Goal: Transaction & Acquisition: Subscribe to service/newsletter

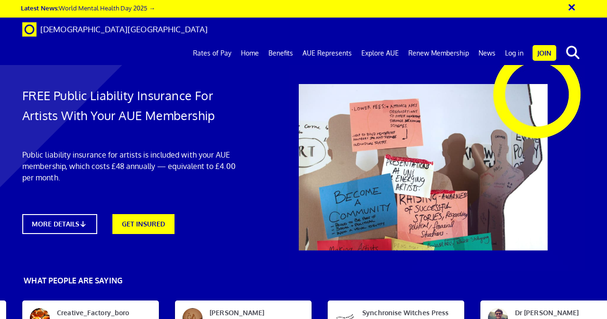
scroll to position [81, 0]
click at [89, 220] on icon at bounding box center [85, 223] width 9 height 7
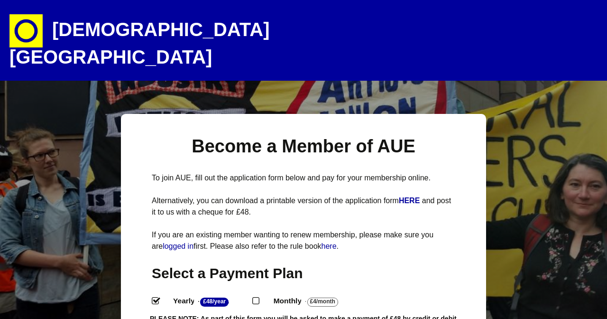
select select
click at [259, 297] on input "Monthly - £4/Month ." at bounding box center [255, 300] width 6 height 6
radio input "true"
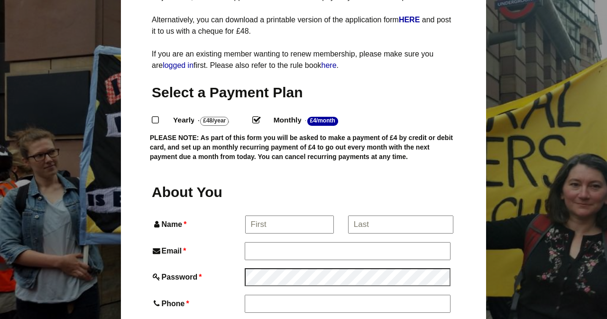
scroll to position [183, 0]
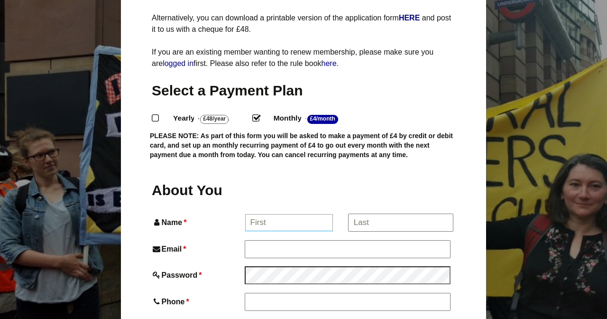
click at [299, 214] on input "Name *" at bounding box center [289, 222] width 88 height 17
type input "Kelly"
type input "Kelly Shaw"
type input "keljoshaw@gmail.com"
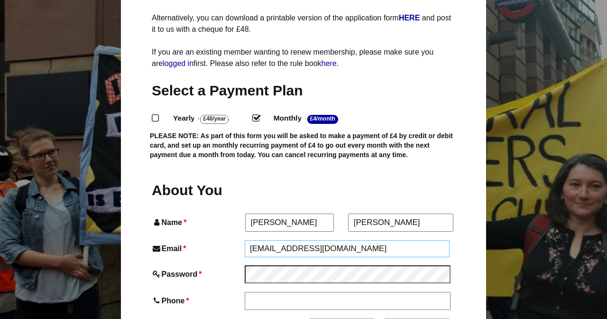
type input "07852909342"
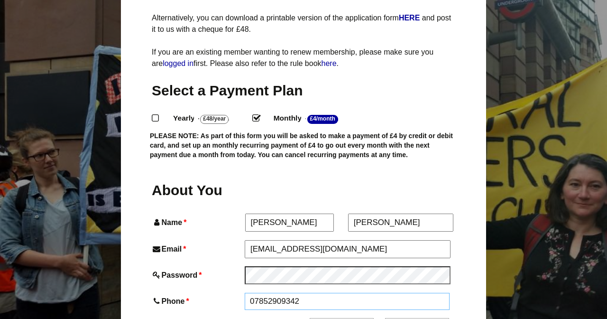
type input "6 John Barker Street"
type input "Todmorden"
type input "OL14 8HF"
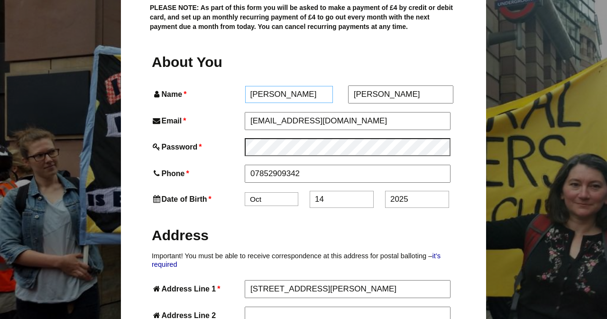
scroll to position [312, 0]
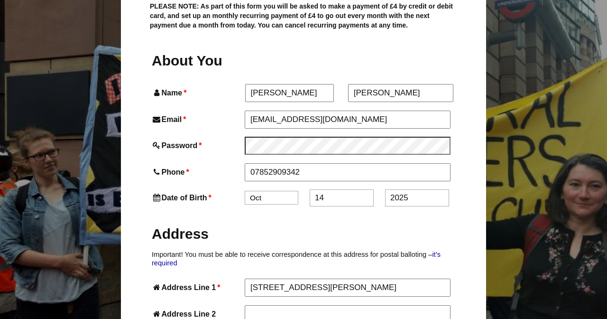
click at [280, 191] on select "Jan Feb Mar Apr May Jun Jul Aug Sep Oct Nov Dec" at bounding box center [272, 198] width 54 height 14
select select "12"
drag, startPoint x: 327, startPoint y: 182, endPoint x: 306, endPoint y: 180, distance: 20.9
click at [306, 189] on div "Date of Birth * Jan Feb Mar Apr May Jun Jul Aug Sep Oct Nov Dec 14 2025" at bounding box center [304, 197] width 304 height 17
drag, startPoint x: 409, startPoint y: 182, endPoint x: 352, endPoint y: 178, distance: 57.5
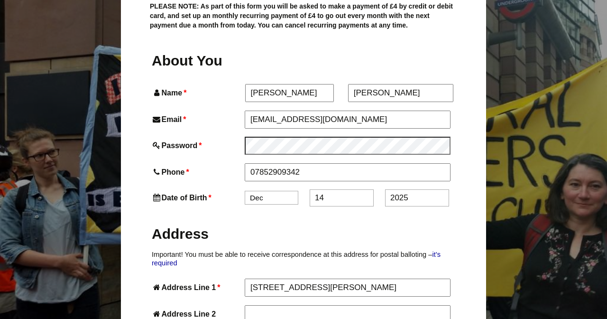
click at [352, 189] on div "Date of Birth * Jan Feb Mar Apr May Jun Jul Aug Sep Oct Nov Dec 14 2025" at bounding box center [304, 197] width 304 height 17
type input "1982"
drag, startPoint x: 325, startPoint y: 178, endPoint x: 307, endPoint y: 178, distance: 18.5
click at [307, 189] on div "Date of Birth * Jan Feb Mar Apr May Jun Jul Aug Sep Oct Nov Dec 14 1982" at bounding box center [304, 197] width 304 height 17
type input "20"
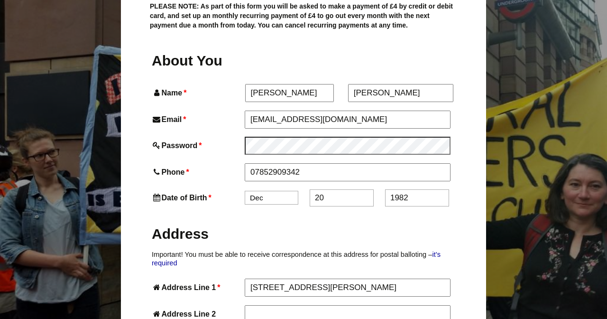
click at [294, 224] on h2 "Address" at bounding box center [304, 233] width 304 height 19
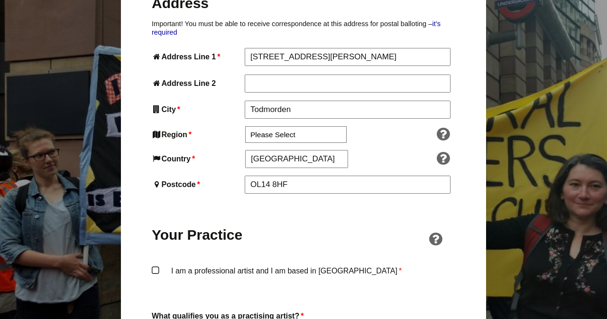
scroll to position [549, 0]
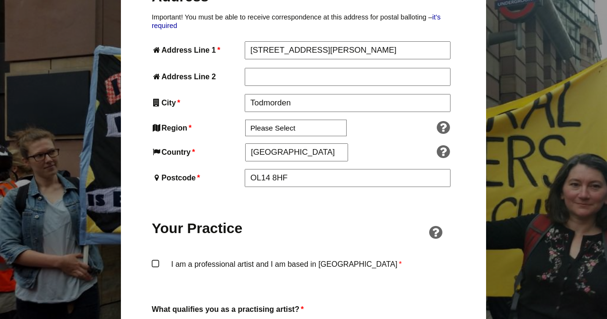
click at [156, 258] on label "I am a professional artist and I am based in England *" at bounding box center [304, 272] width 304 height 28
click at [0, 0] on input "I am a professional artist and I am based in England *" at bounding box center [0, 0] width 0 height 0
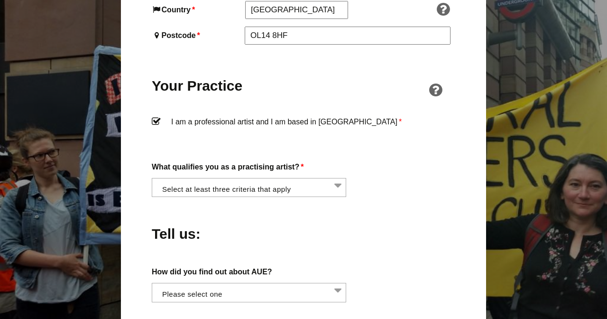
scroll to position [692, 0]
click at [241, 178] on li at bounding box center [252, 186] width 195 height 16
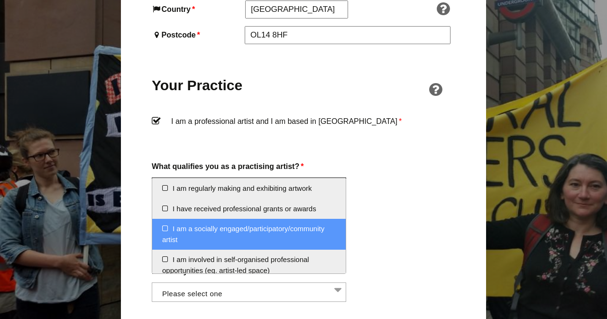
click at [165, 227] on li "I am a socially engaged/participatory/community artist" at bounding box center [249, 234] width 194 height 31
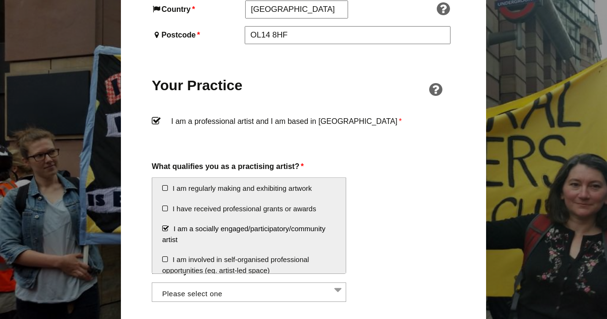
scroll to position [585, 0]
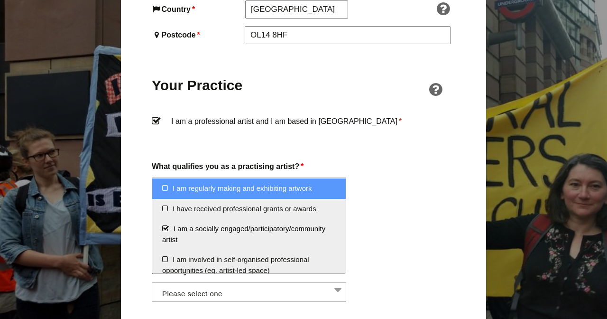
click at [165, 192] on li "I am regularly making and exhibiting artwork" at bounding box center [249, 188] width 194 height 20
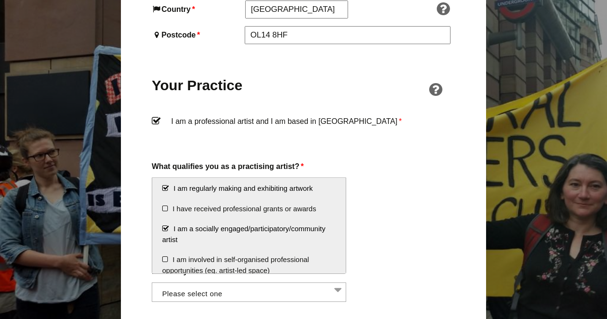
click at [165, 192] on li "I am regularly making and exhibiting artwork" at bounding box center [249, 188] width 194 height 20
select select "socially_engaged_participatory_community_artist"
click at [166, 228] on li "I am a socially engaged/participatory/community artist" at bounding box center [249, 234] width 194 height 31
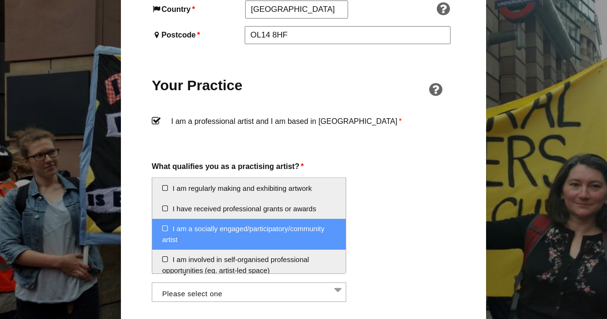
click at [165, 227] on li "I am a socially engaged/participatory/community artist" at bounding box center [249, 234] width 194 height 31
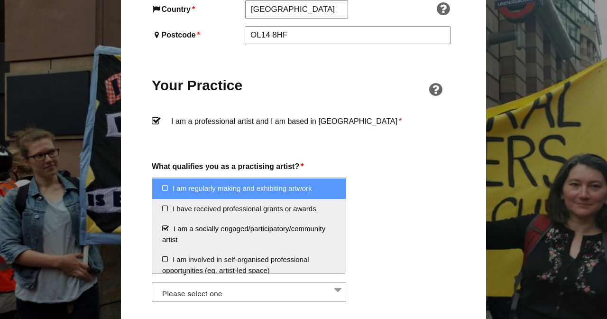
click at [336, 178] on li at bounding box center [252, 186] width 195 height 16
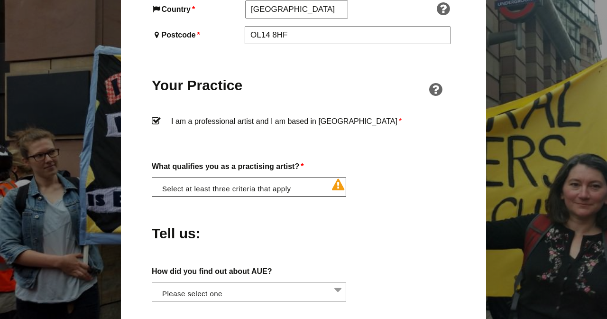
click at [336, 178] on li at bounding box center [252, 186] width 195 height 16
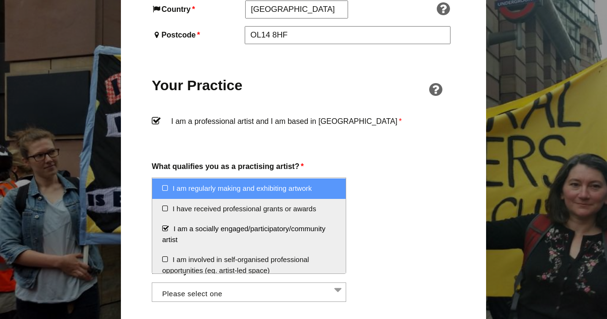
click at [166, 189] on li "I am regularly making and exhibiting artwork" at bounding box center [249, 188] width 194 height 20
select select "regularly_making_and_exhibiting_artwork"
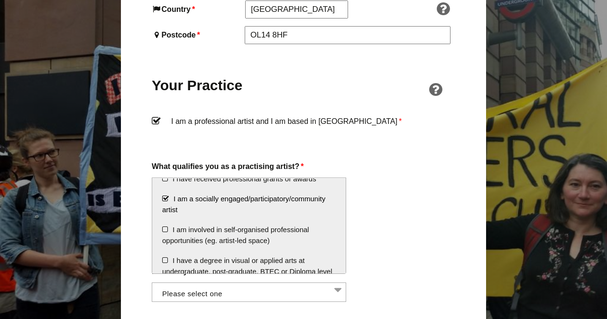
scroll to position [32, 0]
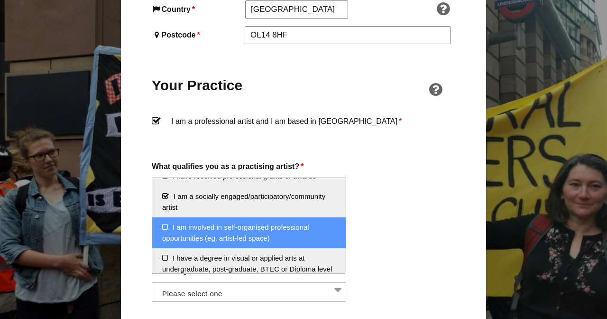
click at [166, 227] on li "I am involved in self-organised professional opportunities (eg. artist-led spac…" at bounding box center [249, 232] width 194 height 31
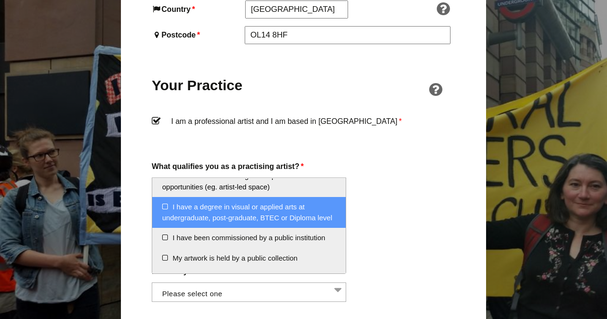
scroll to position [84, 0]
click at [163, 205] on li "I have a degree in visual or applied arts at undergraduate, post-graduate, BTEC…" at bounding box center [249, 211] width 194 height 31
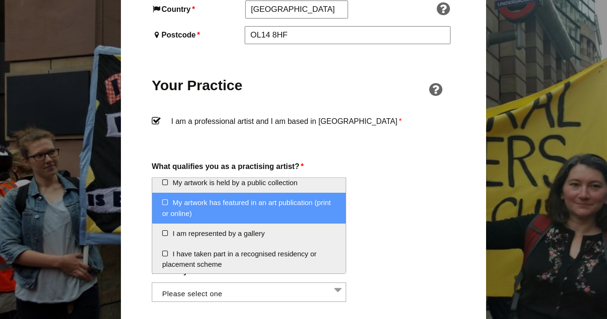
scroll to position [160, 0]
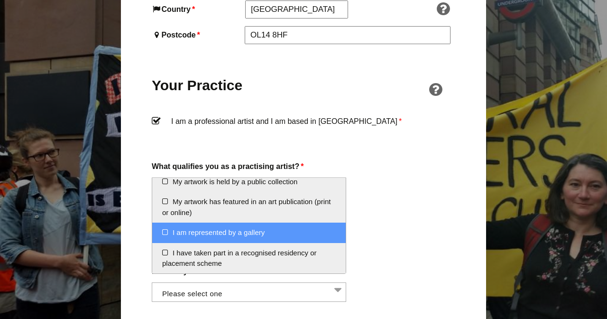
click at [429, 213] on div "Tell us:" at bounding box center [304, 231] width 304 height 52
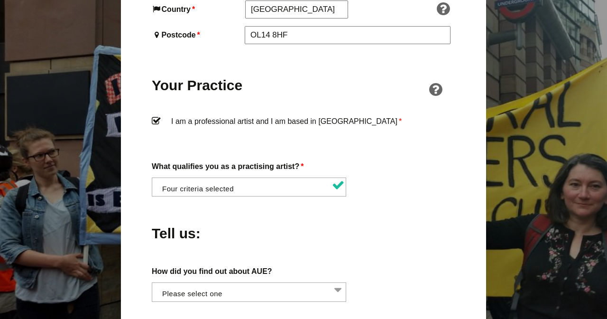
click at [211, 283] on li at bounding box center [252, 291] width 195 height 16
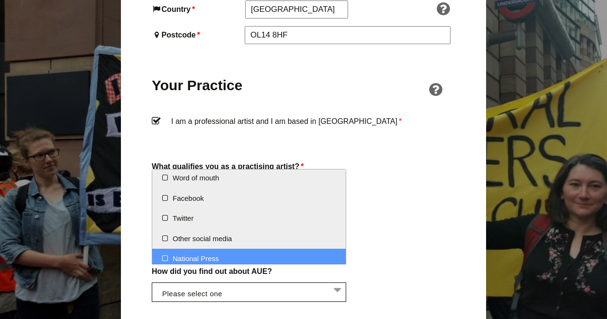
scroll to position [0, 0]
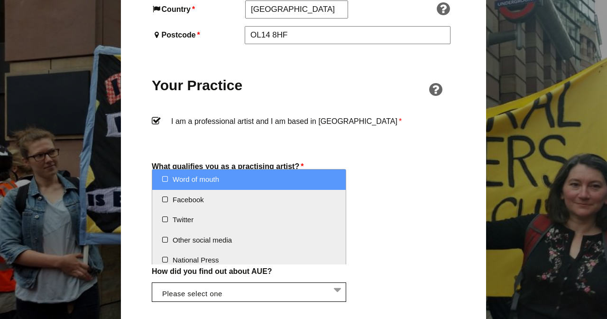
select select "Word of mouth"
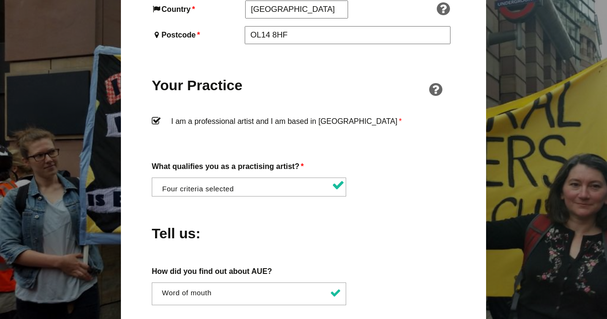
click at [249, 233] on div "Tell us:" at bounding box center [304, 231] width 304 height 52
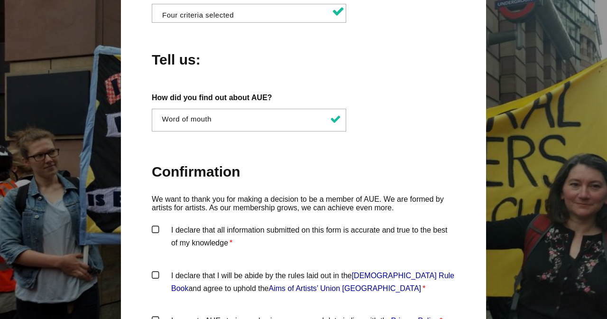
scroll to position [867, 0]
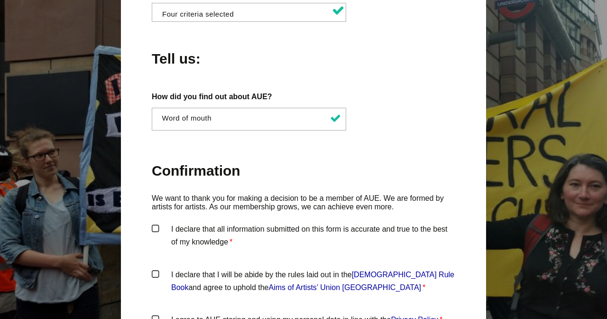
click at [156, 223] on label "I declare that all information submitted on this form is accurate and true to t…" at bounding box center [304, 237] width 304 height 28
click at [0, 0] on input "I declare that all information submitted on this form is accurate and true to t…" at bounding box center [0, 0] width 0 height 0
click at [155, 268] on label "I declare that I will be abide by the rules laid out in the Artists' Union Engl…" at bounding box center [304, 282] width 304 height 28
click at [0, 0] on input "I declare that I will be abide by the rules laid out in the Artists' Union Engl…" at bounding box center [0, 0] width 0 height 0
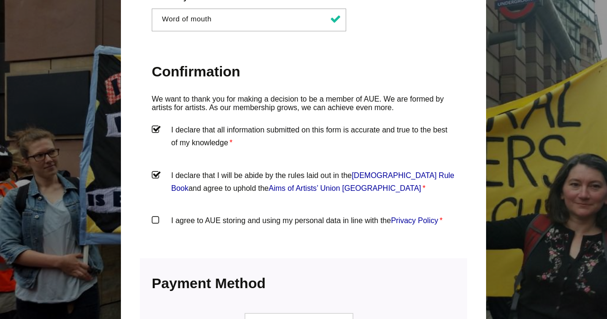
scroll to position [974, 0]
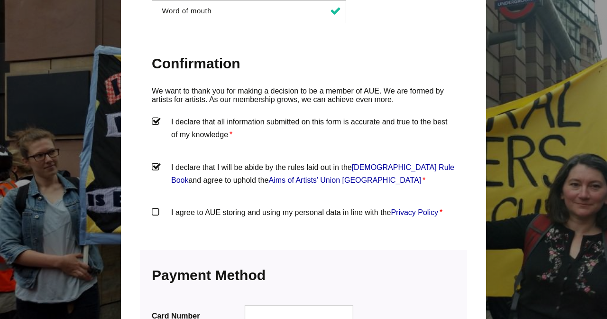
click at [153, 206] on label "I agree to AUE storing and using my personal data in line with the Privacy Poli…" at bounding box center [304, 220] width 304 height 28
click at [0, 0] on input "I agree to AUE storing and using my personal data in line with the Privacy Poli…" at bounding box center [0, 0] width 0 height 0
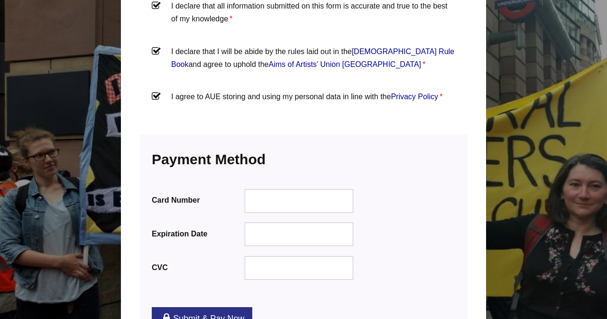
scroll to position [1092, 0]
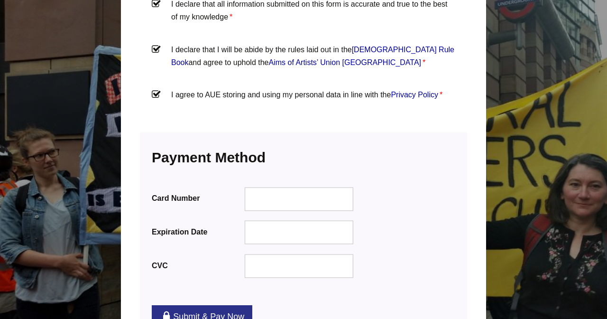
click at [230, 192] on label "Card Number" at bounding box center [197, 198] width 91 height 13
click at [251, 187] on div at bounding box center [299, 199] width 109 height 24
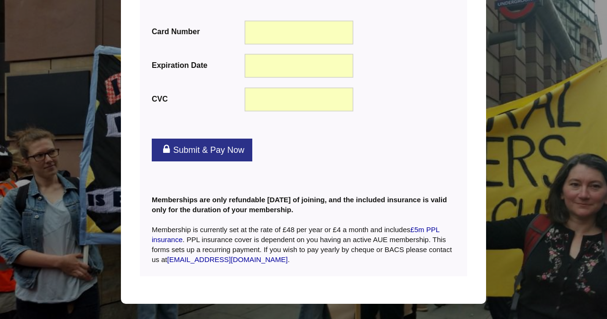
scroll to position [1277, 0]
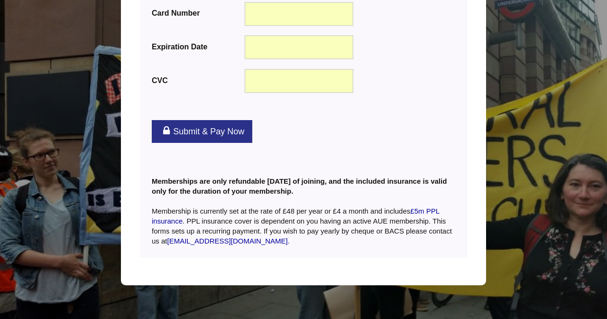
click at [225, 120] on link "Submit & Pay Now" at bounding box center [202, 131] width 101 height 23
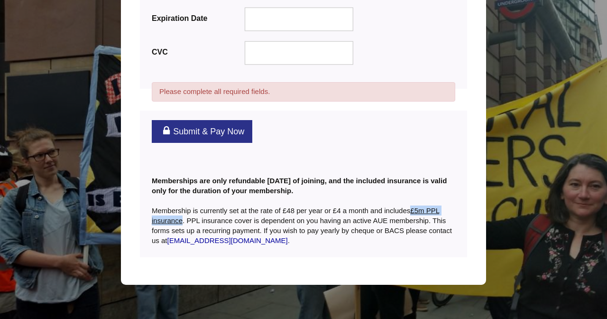
scroll to position [1336, 0]
drag, startPoint x: 421, startPoint y: 190, endPoint x: 443, endPoint y: 3, distance: 188.1
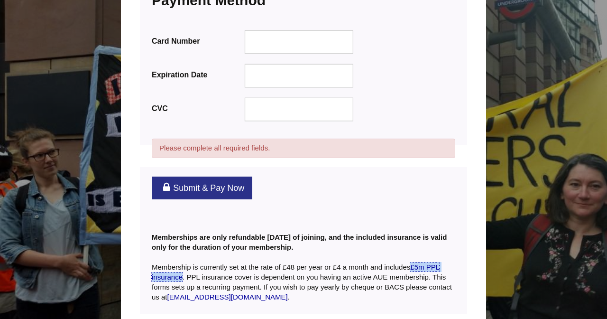
scroll to position [1277, 0]
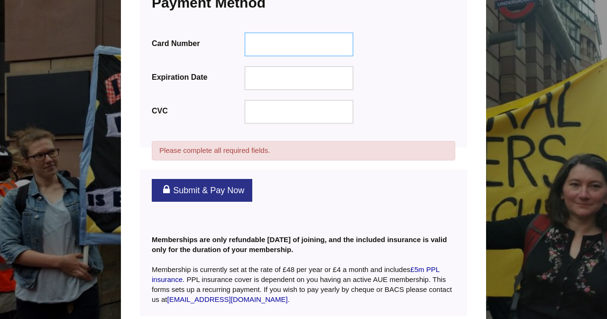
click at [269, 33] on div at bounding box center [299, 45] width 109 height 24
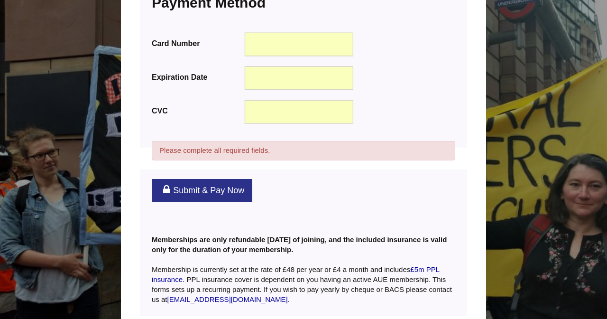
click at [194, 179] on link "Submit & Pay Now" at bounding box center [202, 190] width 101 height 23
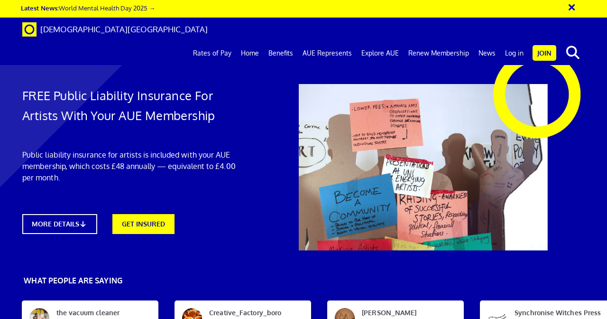
scroll to position [490, 0]
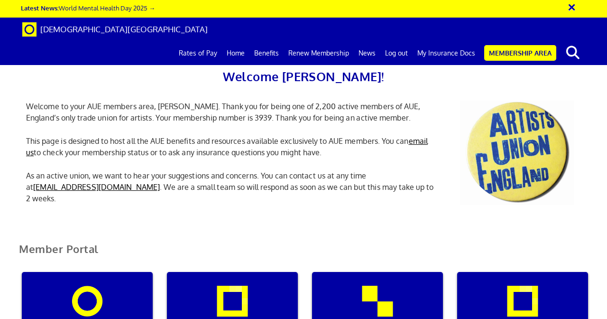
scroll to position [121, 0]
click at [274, 272] on div "My insurance documents" at bounding box center [232, 317] width 131 height 91
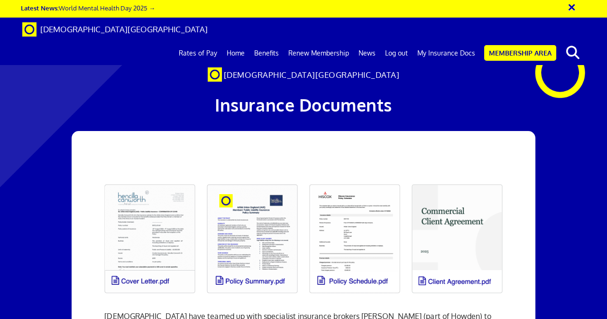
scroll to position [1101, 0]
drag, startPoint x: 332, startPoint y: 232, endPoint x: 212, endPoint y: 235, distance: 119.6
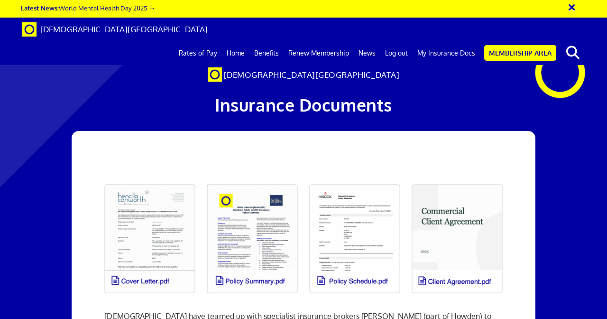
copy link "[EMAIL_ADDRESS][DOMAIN_NAME]"
